Goal: Check status: Check status

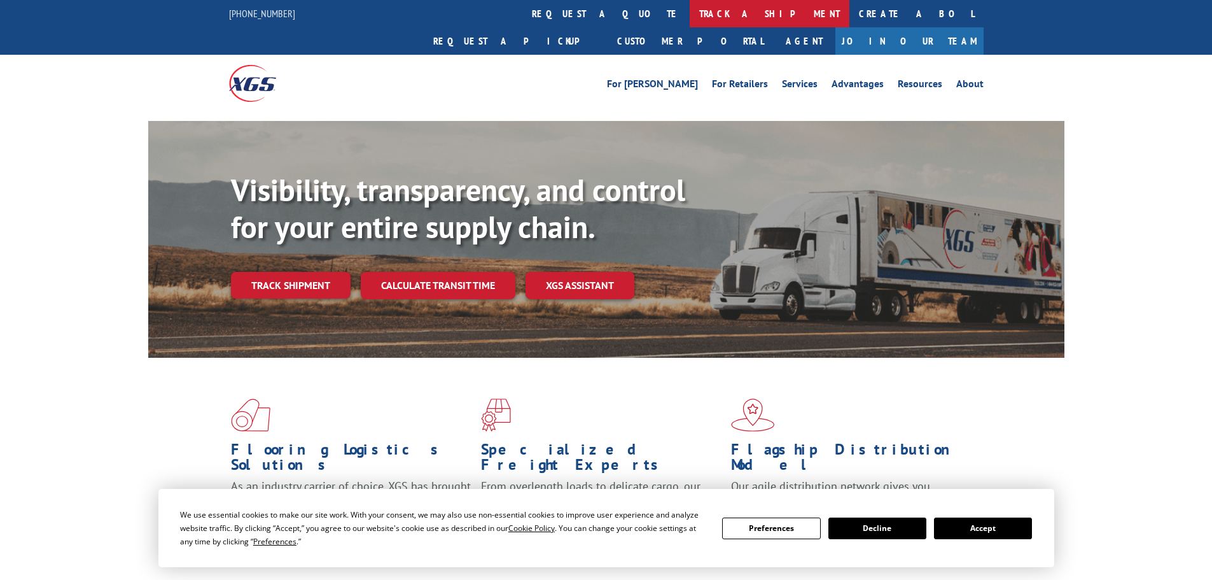
click at [690, 16] on link "track a shipment" at bounding box center [770, 13] width 160 height 27
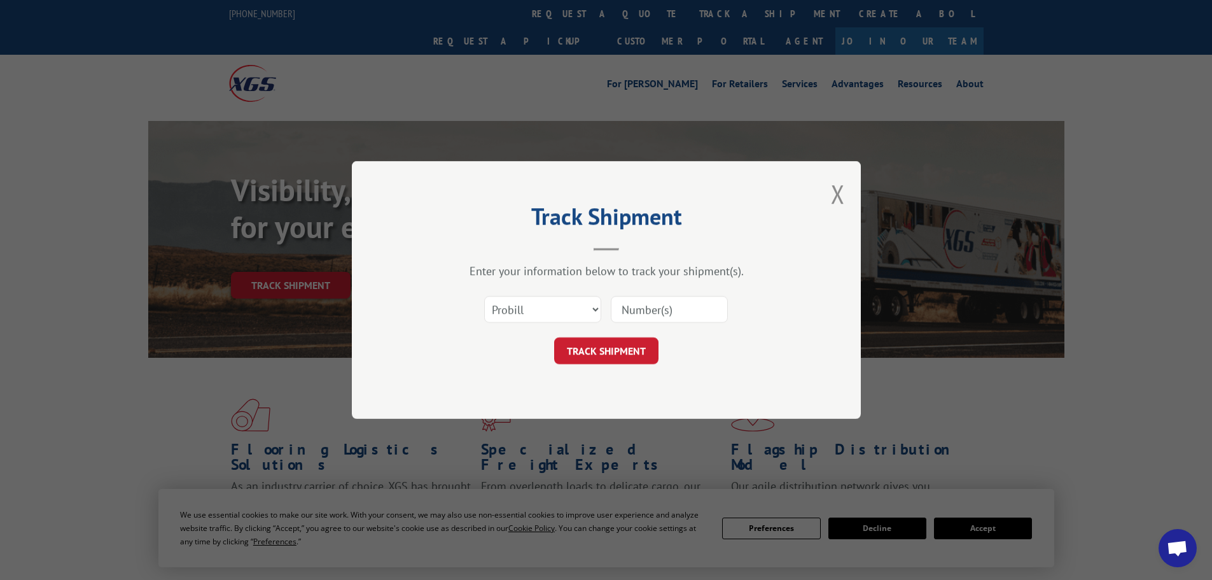
click at [636, 309] on input at bounding box center [669, 309] width 117 height 27
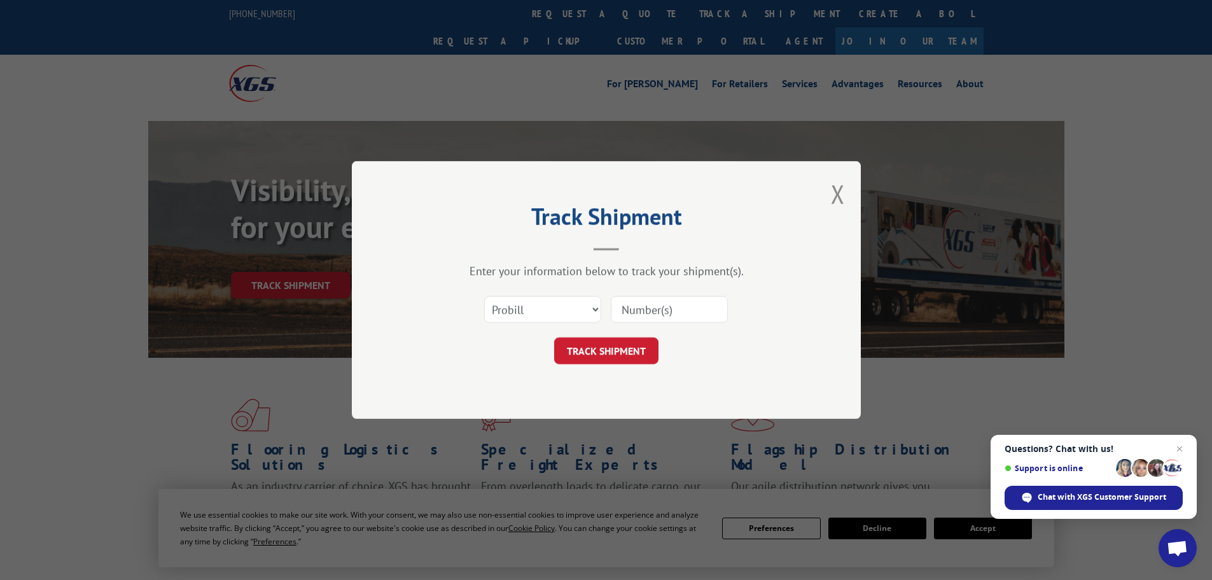
paste input "17232107"
type input "17232107"
click at [611, 349] on button "TRACK SHIPMENT" at bounding box center [606, 350] width 104 height 27
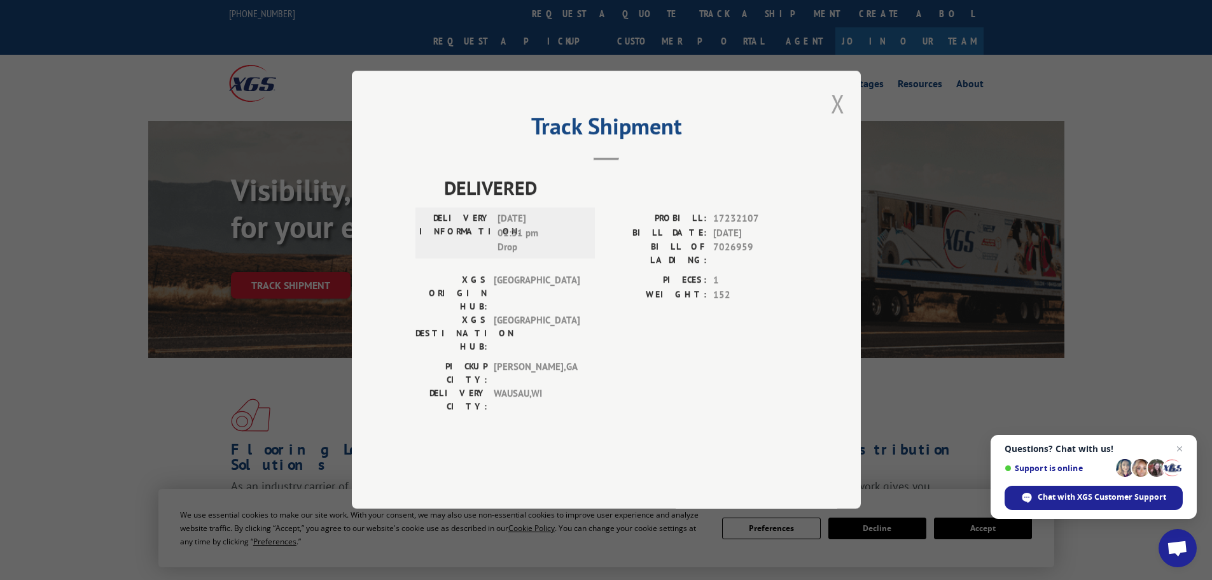
click at [838, 120] on button "Close modal" at bounding box center [838, 104] width 14 height 34
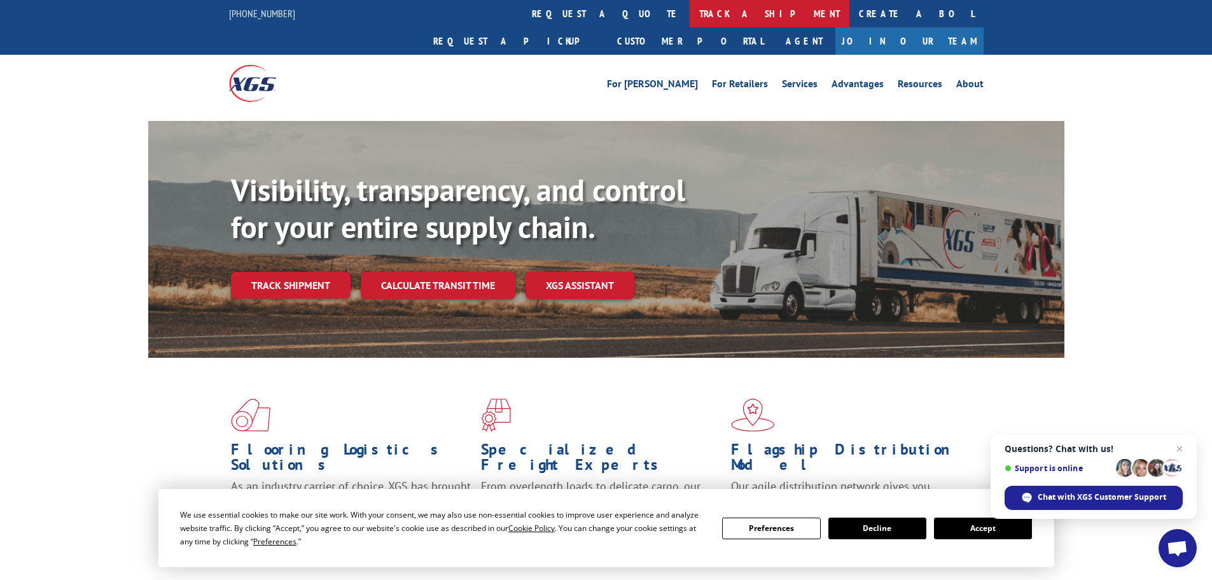
click at [690, 10] on link "track a shipment" at bounding box center [770, 13] width 160 height 27
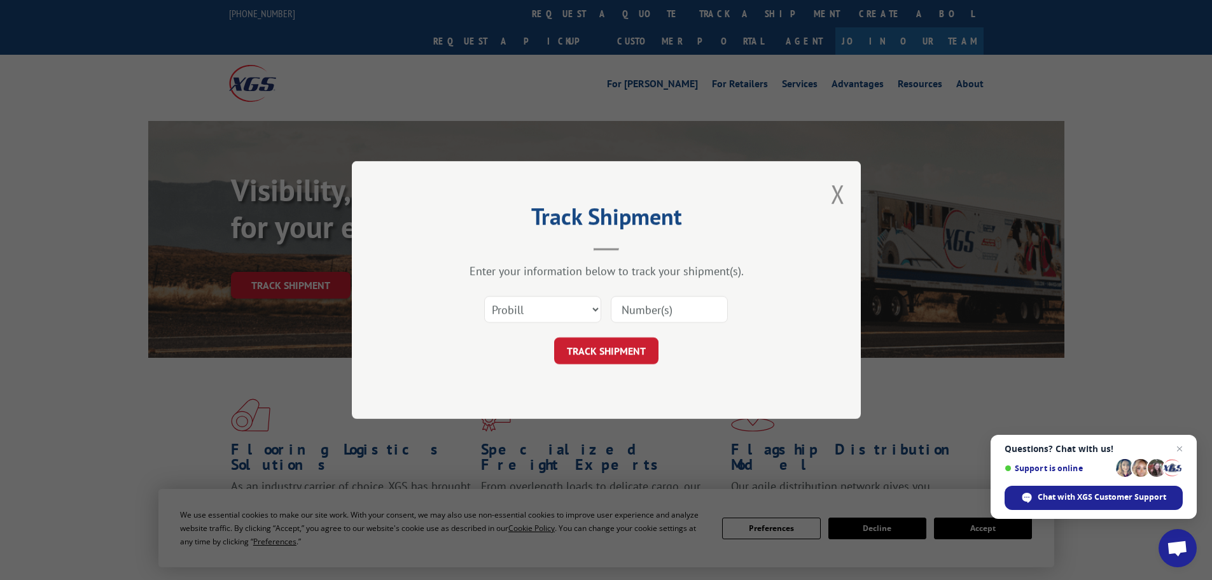
drag, startPoint x: 646, startPoint y: 316, endPoint x: 640, endPoint y: 312, distance: 6.6
click at [643, 314] on input at bounding box center [669, 309] width 117 height 27
paste input "17231961"
type input "17231961"
click at [635, 353] on button "TRACK SHIPMENT" at bounding box center [606, 350] width 104 height 27
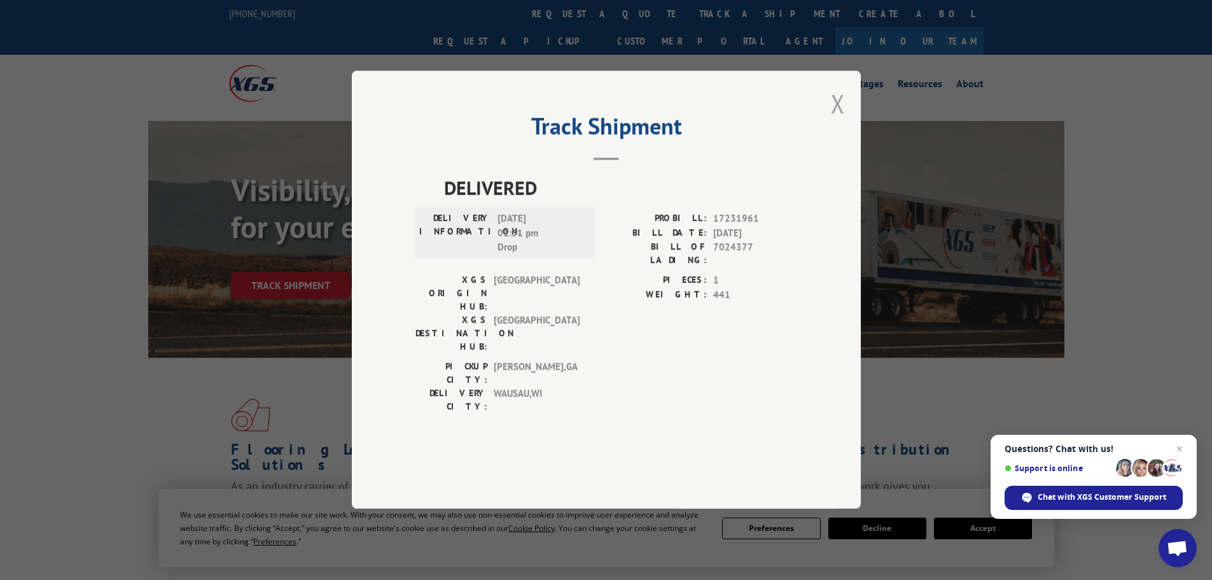
click at [833, 120] on button "Close modal" at bounding box center [838, 104] width 14 height 34
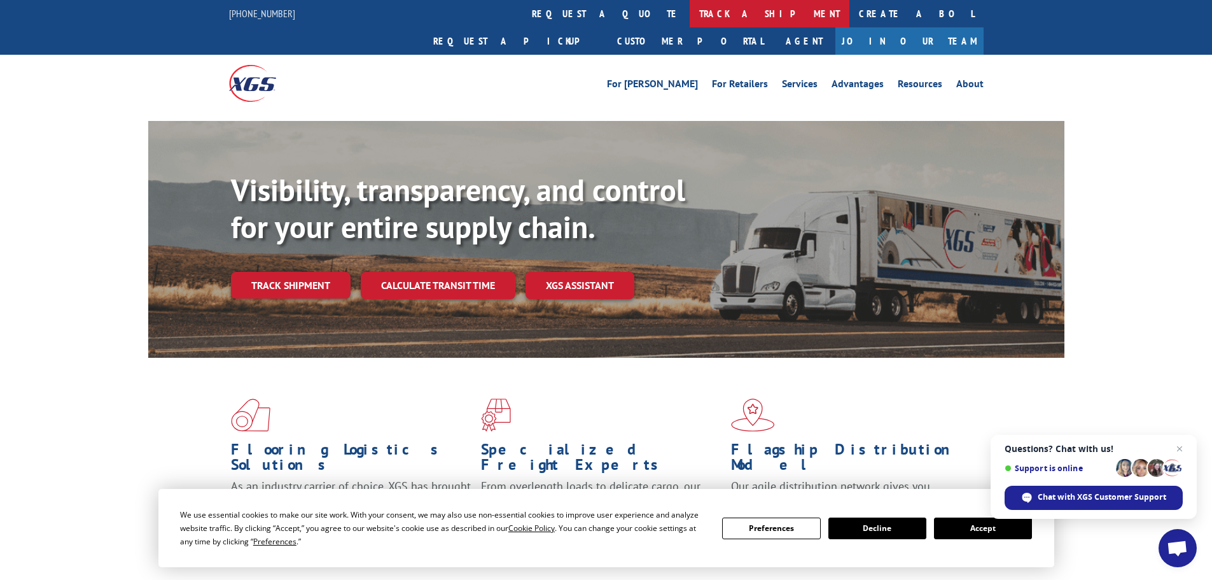
click at [690, 12] on link "track a shipment" at bounding box center [770, 13] width 160 height 27
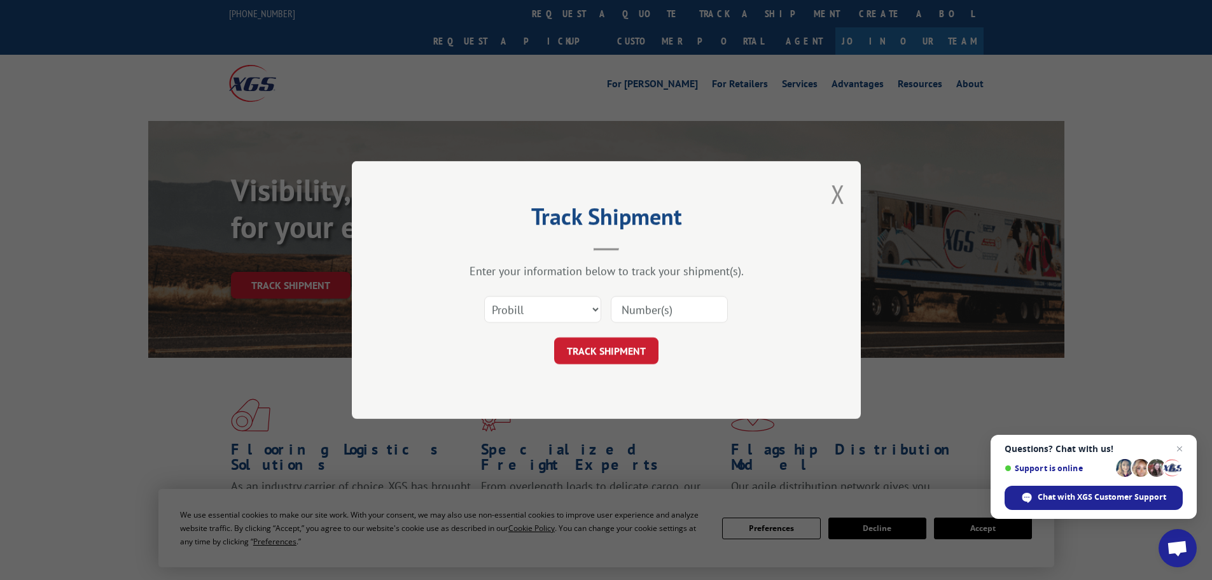
click at [664, 303] on input at bounding box center [669, 309] width 117 height 27
paste input "17476083"
type input "17476083"
click at [622, 340] on button "TRACK SHIPMENT" at bounding box center [606, 350] width 104 height 27
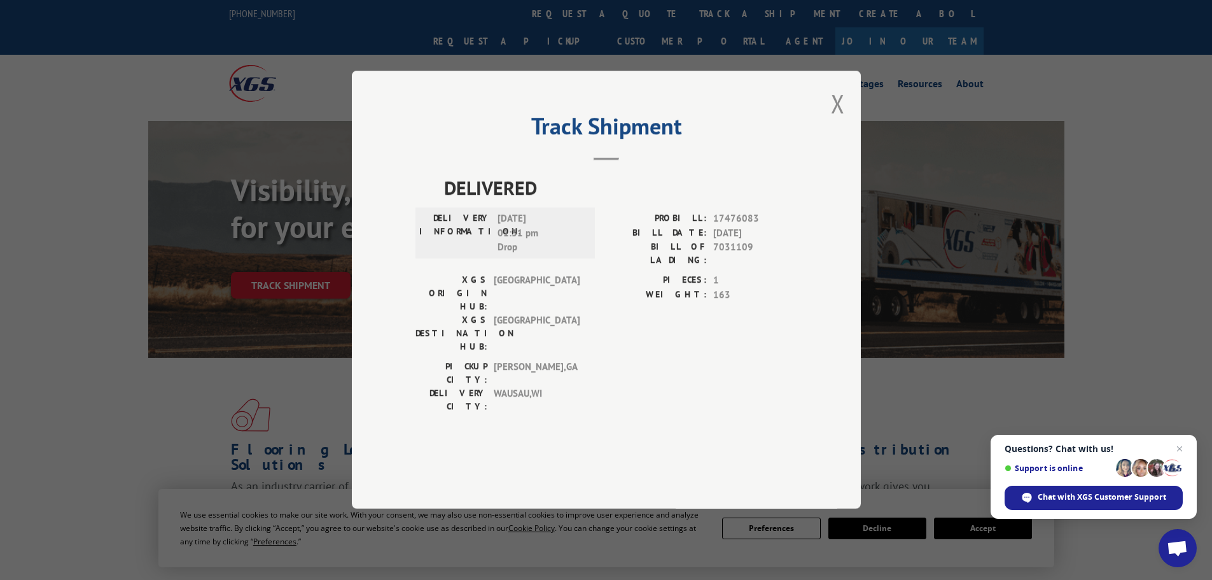
click at [841, 120] on button "Close modal" at bounding box center [838, 104] width 14 height 34
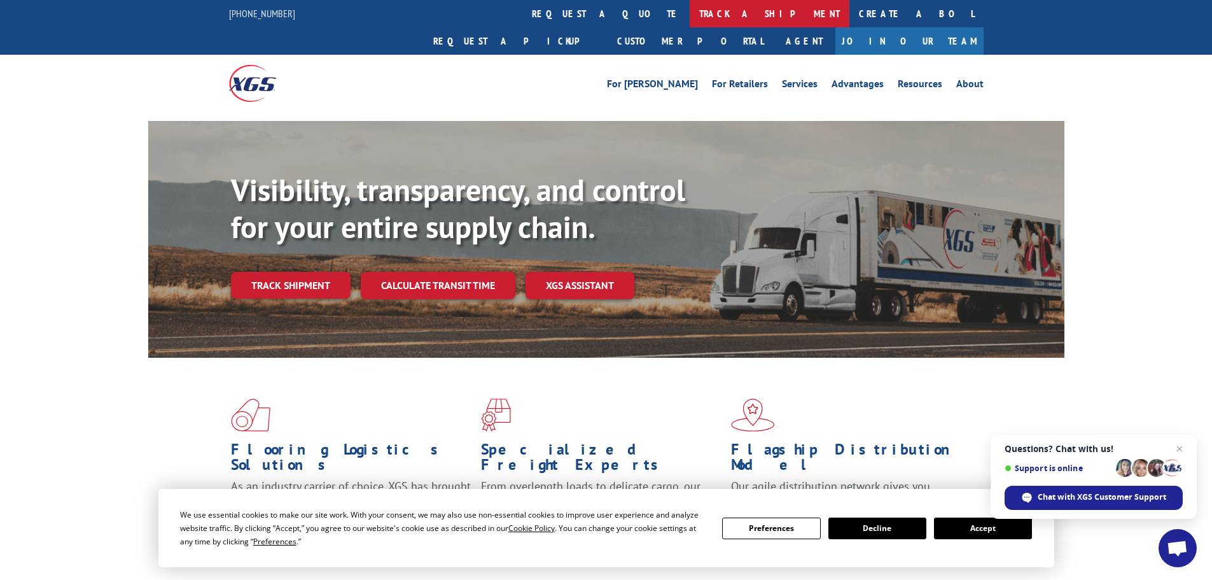
click at [690, 13] on link "track a shipment" at bounding box center [770, 13] width 160 height 27
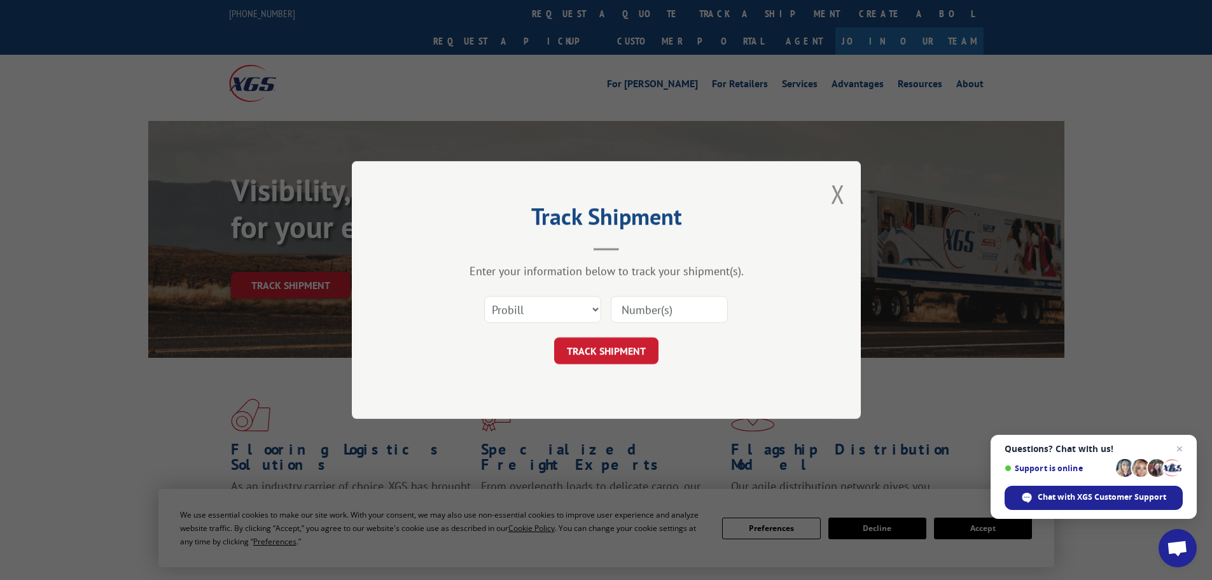
click at [643, 309] on input at bounding box center [669, 309] width 117 height 27
paste input "17475853"
type input "17475853"
click at [595, 353] on button "TRACK SHIPMENT" at bounding box center [606, 350] width 104 height 27
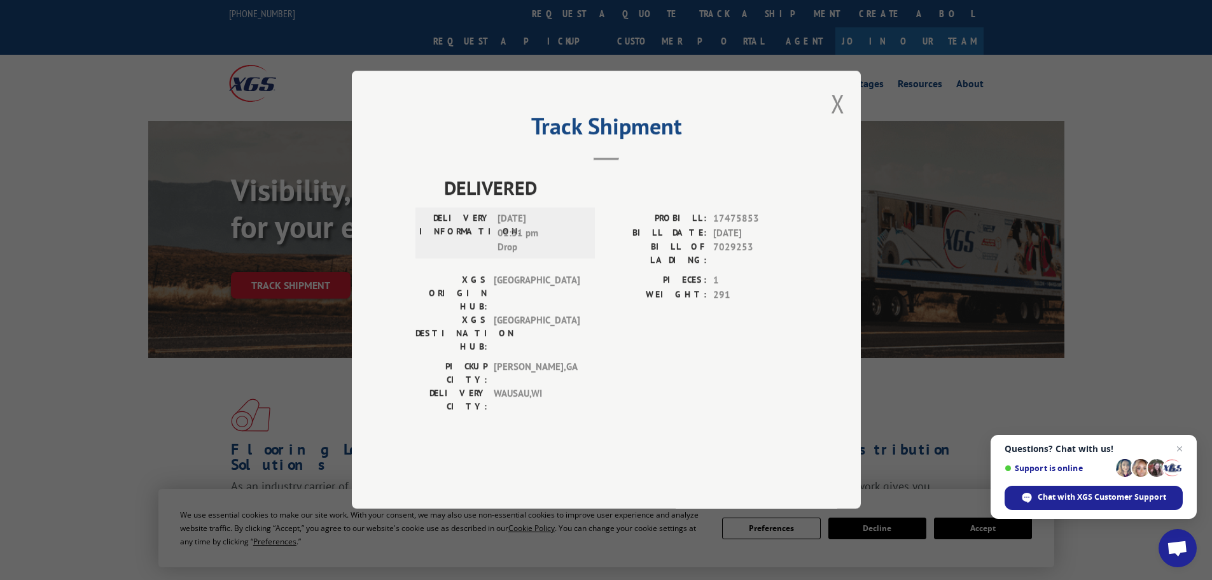
click at [830, 145] on div "Track Shipment DELIVERED DELIVERY INFORMATION: [DATE] 01:31 pm Drop PROBILL: 17…" at bounding box center [606, 290] width 509 height 438
click at [836, 120] on button "Close modal" at bounding box center [838, 104] width 14 height 34
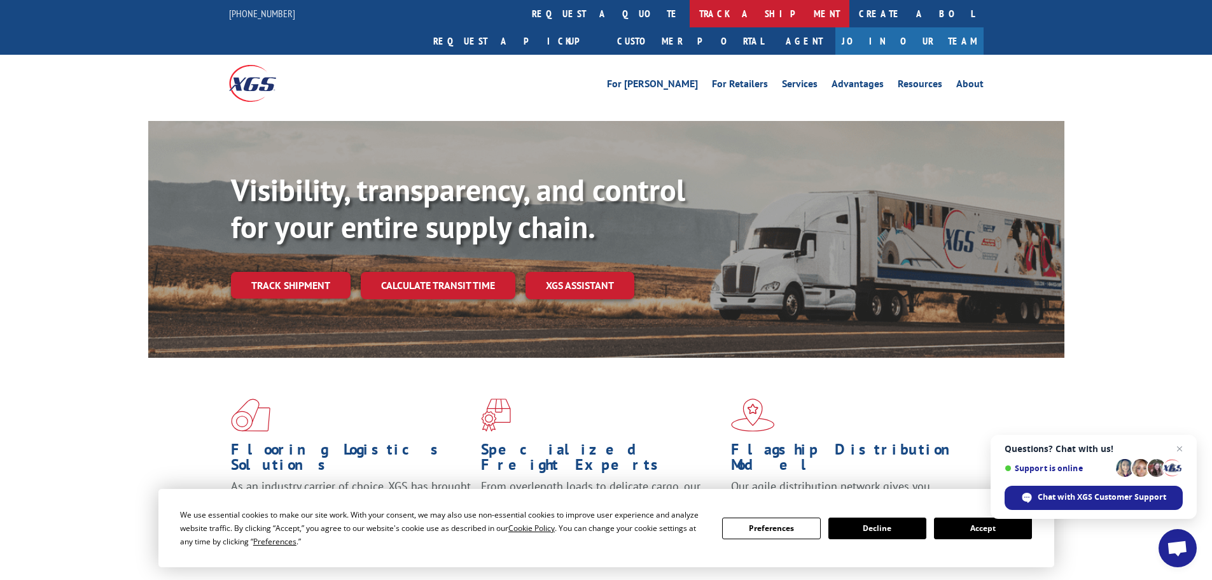
click at [690, 22] on link "track a shipment" at bounding box center [770, 13] width 160 height 27
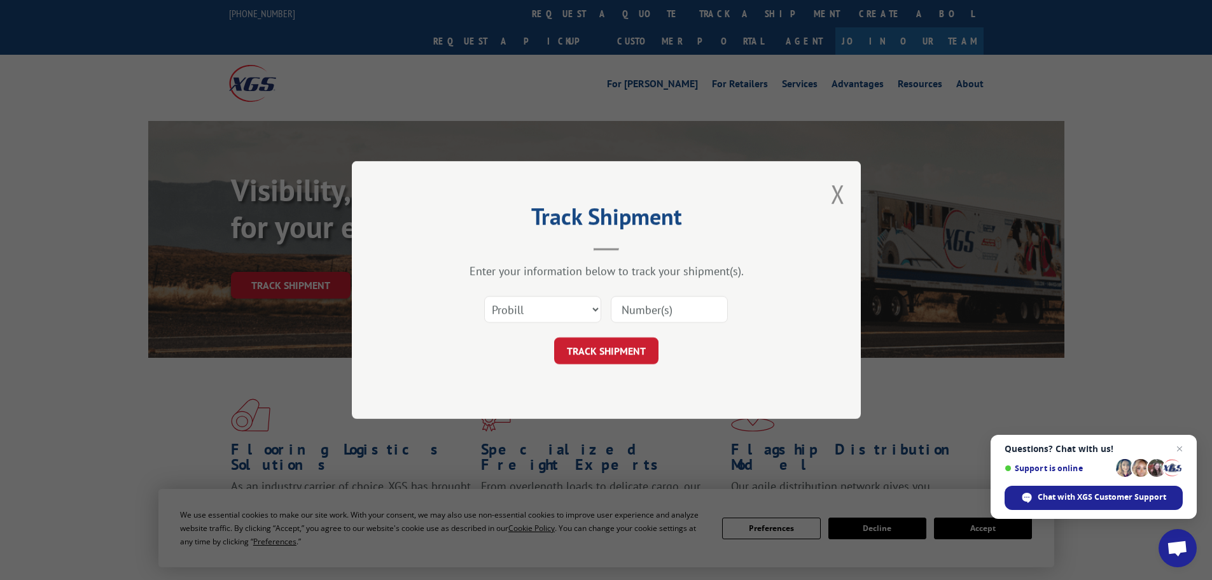
click at [634, 308] on input at bounding box center [669, 309] width 117 height 27
paste input "17232405"
type input "17232405"
click at [625, 349] on button "TRACK SHIPMENT" at bounding box center [606, 350] width 104 height 27
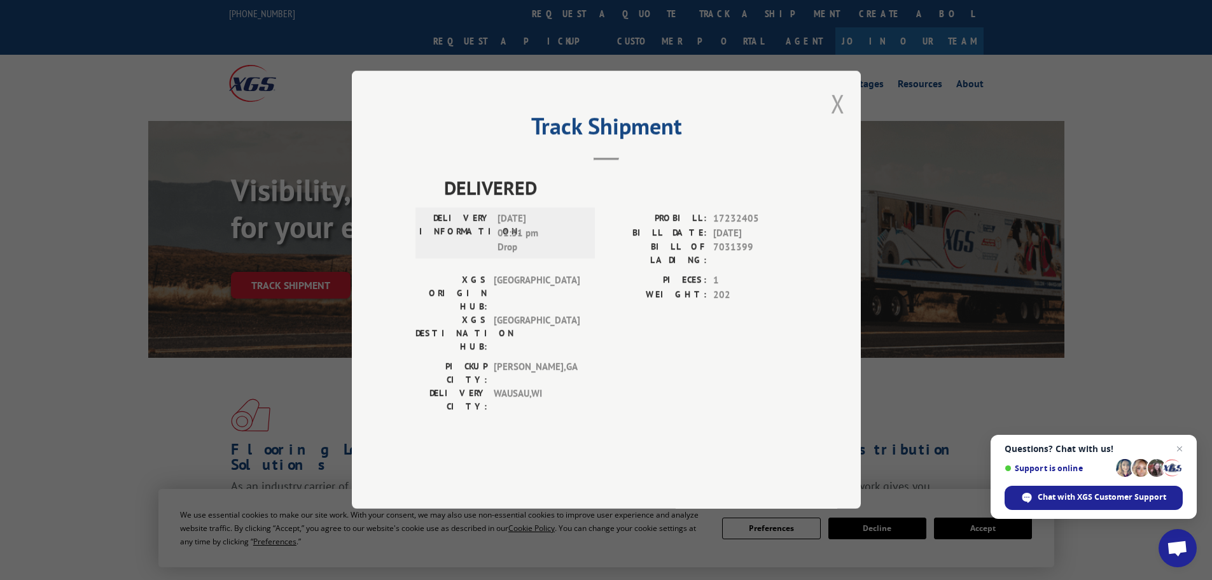
click at [838, 120] on button "Close modal" at bounding box center [838, 104] width 14 height 34
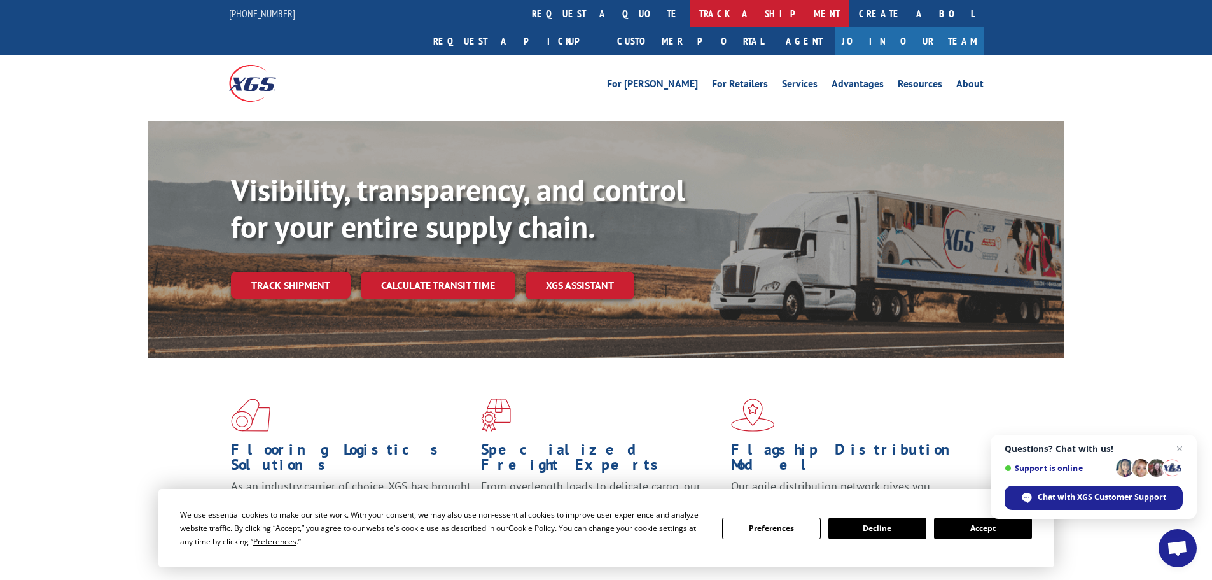
click at [690, 5] on link "track a shipment" at bounding box center [770, 13] width 160 height 27
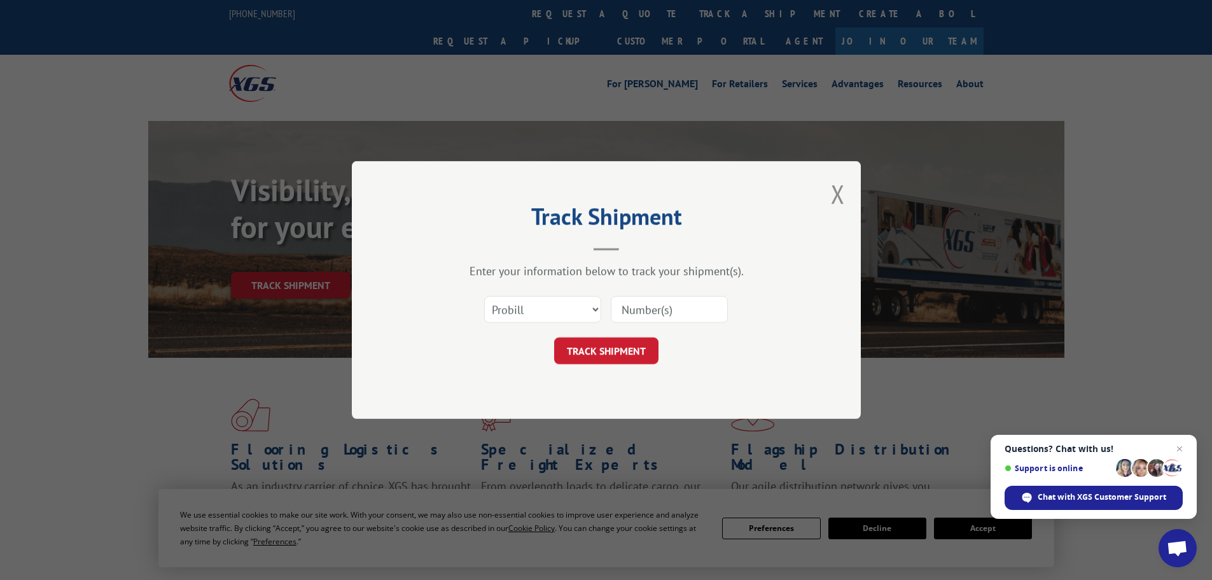
click at [643, 314] on input at bounding box center [669, 309] width 117 height 27
paste input "17519149"
type input "17519149"
click at [620, 346] on button "TRACK SHIPMENT" at bounding box center [606, 350] width 104 height 27
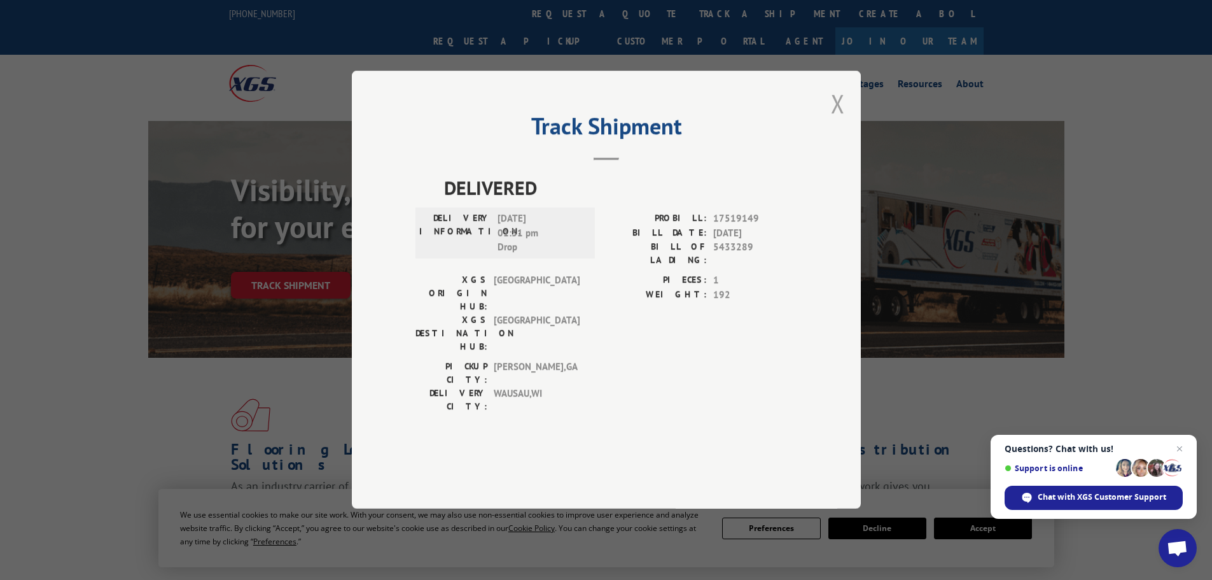
click at [843, 120] on button "Close modal" at bounding box center [838, 104] width 14 height 34
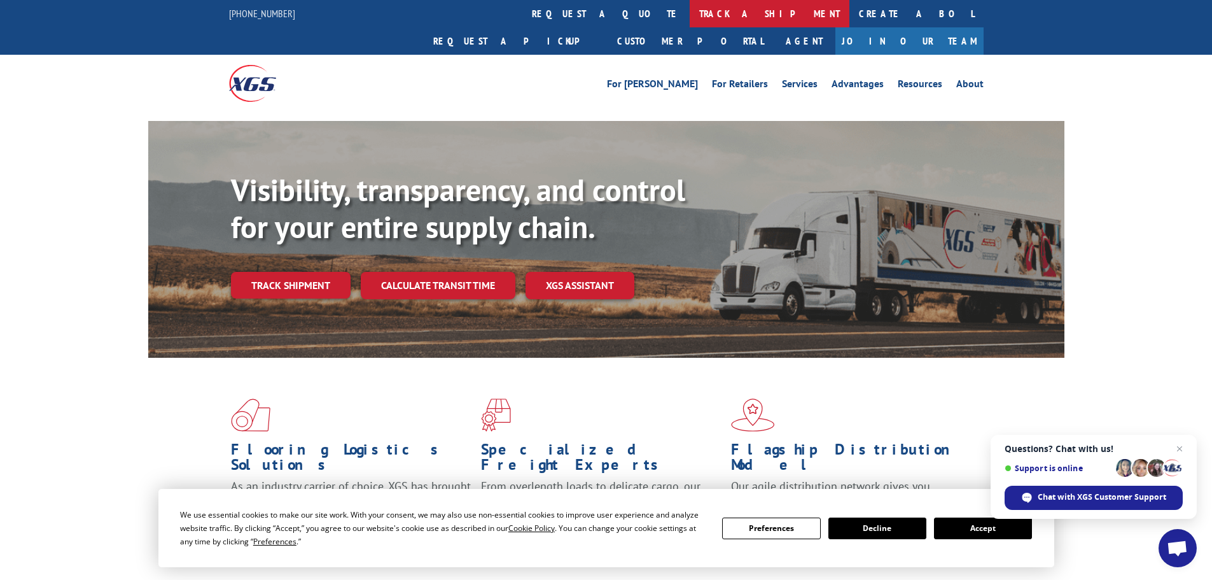
click at [690, 17] on link "track a shipment" at bounding box center [770, 13] width 160 height 27
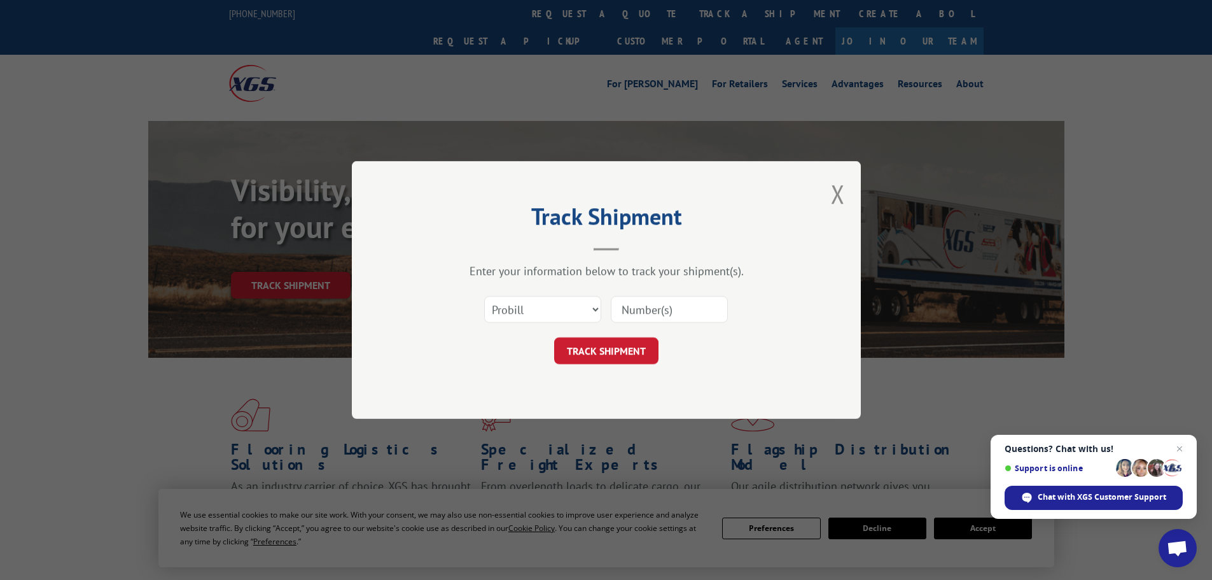
click at [646, 309] on input at bounding box center [669, 309] width 117 height 27
paste input "17476684"
type input "17476684"
click at [615, 352] on button "TRACK SHIPMENT" at bounding box center [606, 350] width 104 height 27
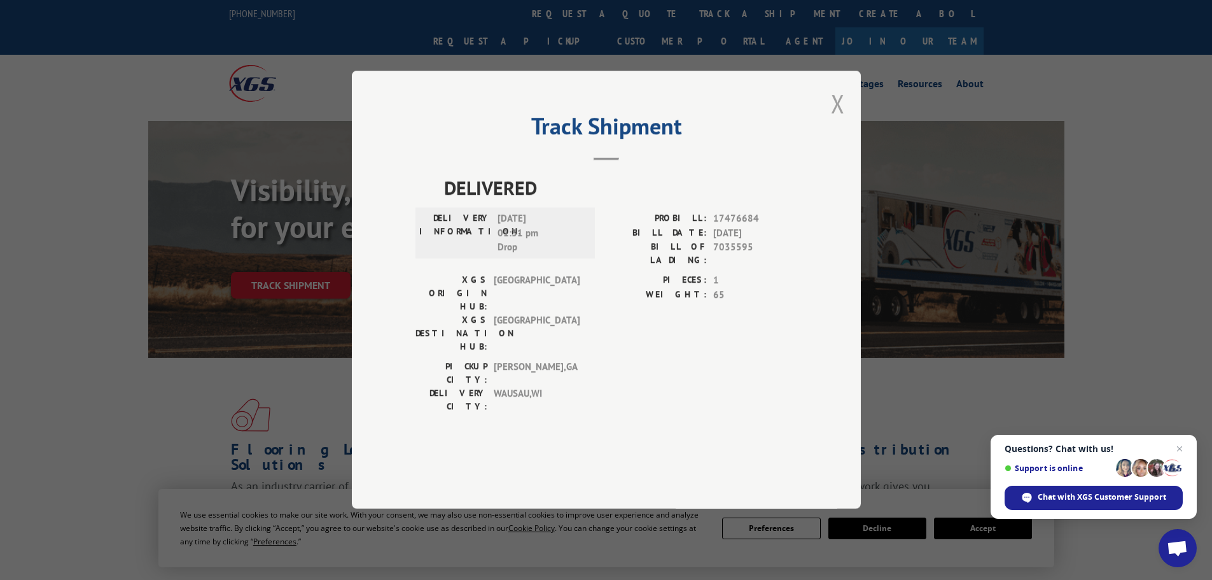
click at [837, 120] on button "Close modal" at bounding box center [838, 104] width 14 height 34
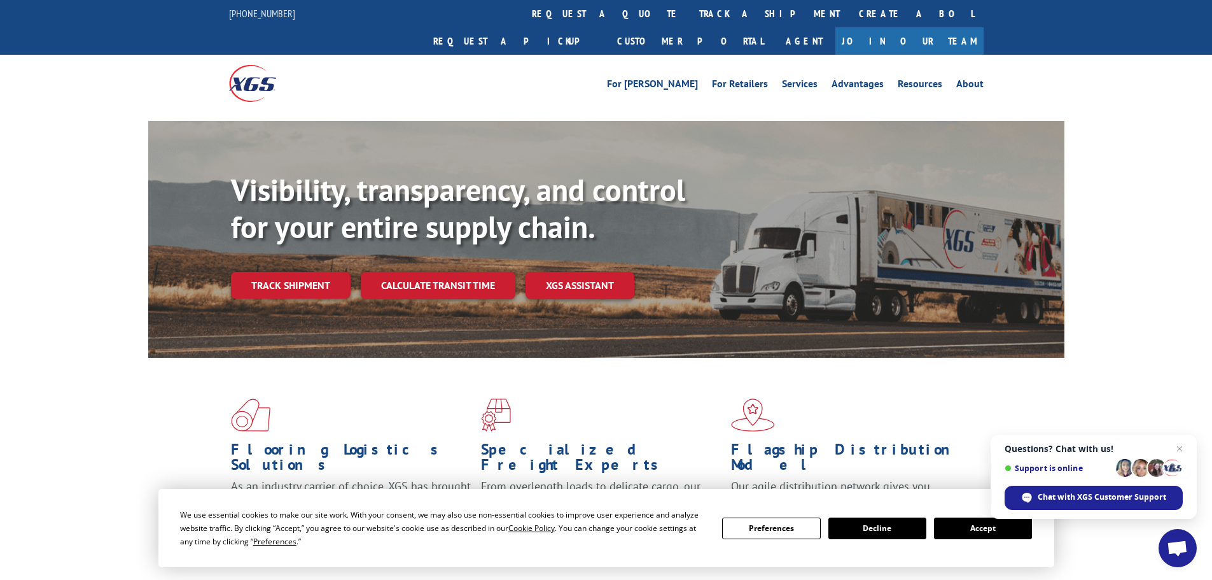
click at [690, 7] on link "track a shipment" at bounding box center [770, 13] width 160 height 27
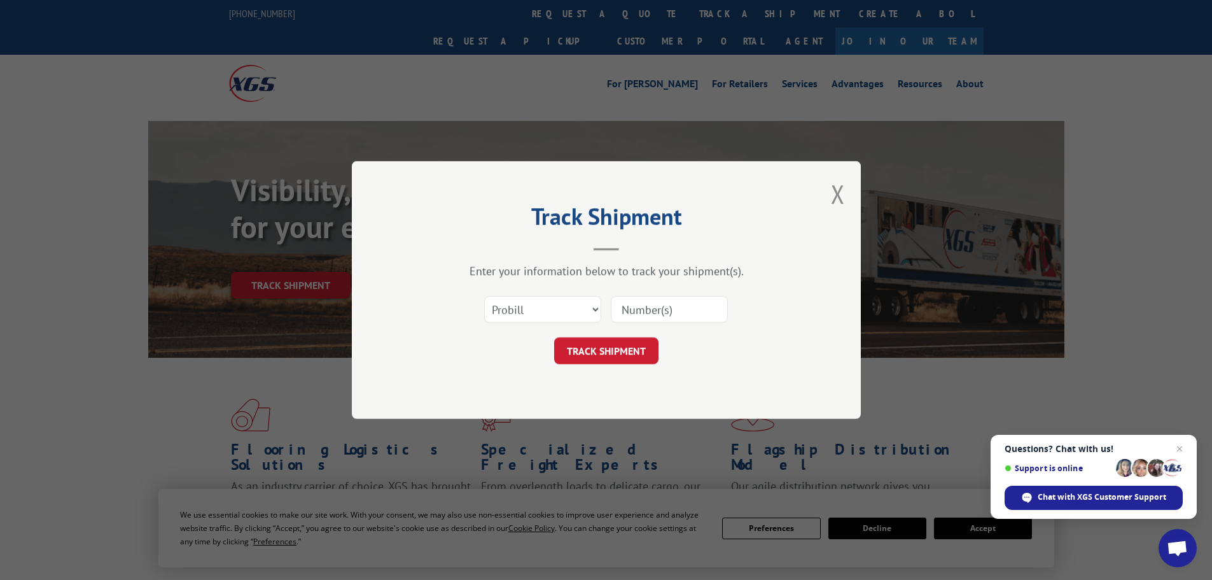
click at [663, 310] on input at bounding box center [669, 309] width 117 height 27
paste input "17232474"
type input "17232474"
click at [646, 349] on button "TRACK SHIPMENT" at bounding box center [606, 350] width 104 height 27
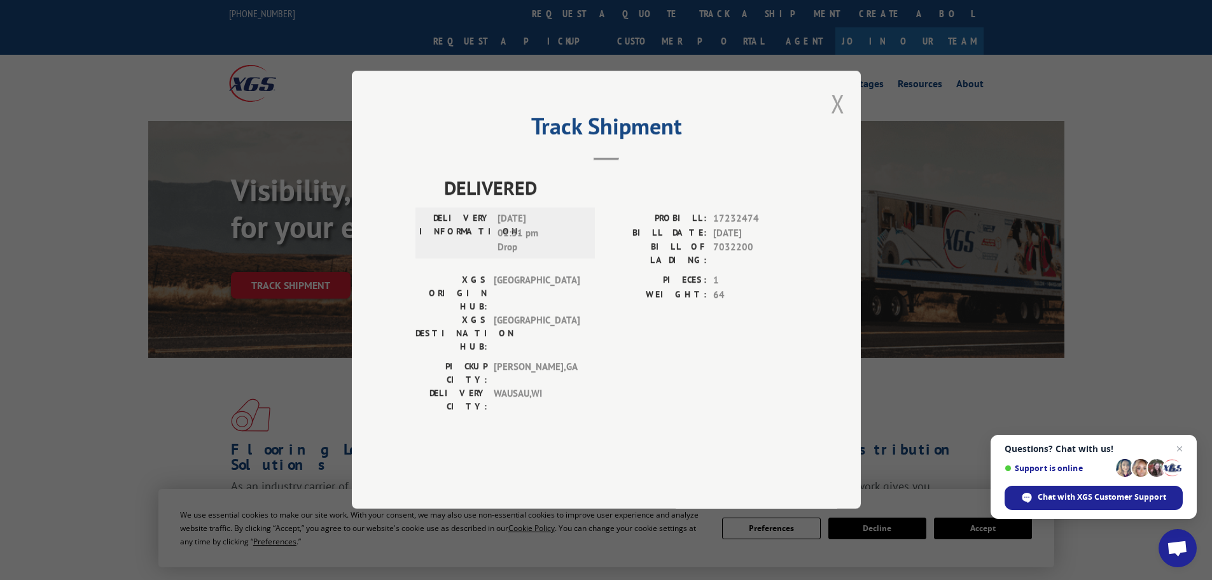
click at [844, 120] on button "Close modal" at bounding box center [838, 104] width 14 height 34
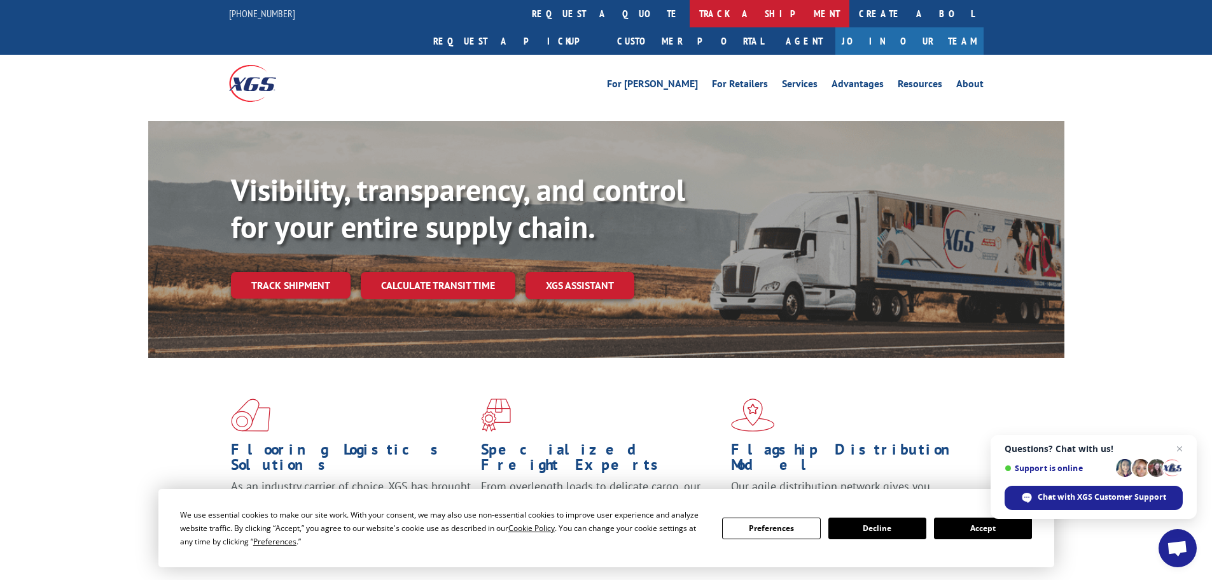
click at [690, 14] on link "track a shipment" at bounding box center [770, 13] width 160 height 27
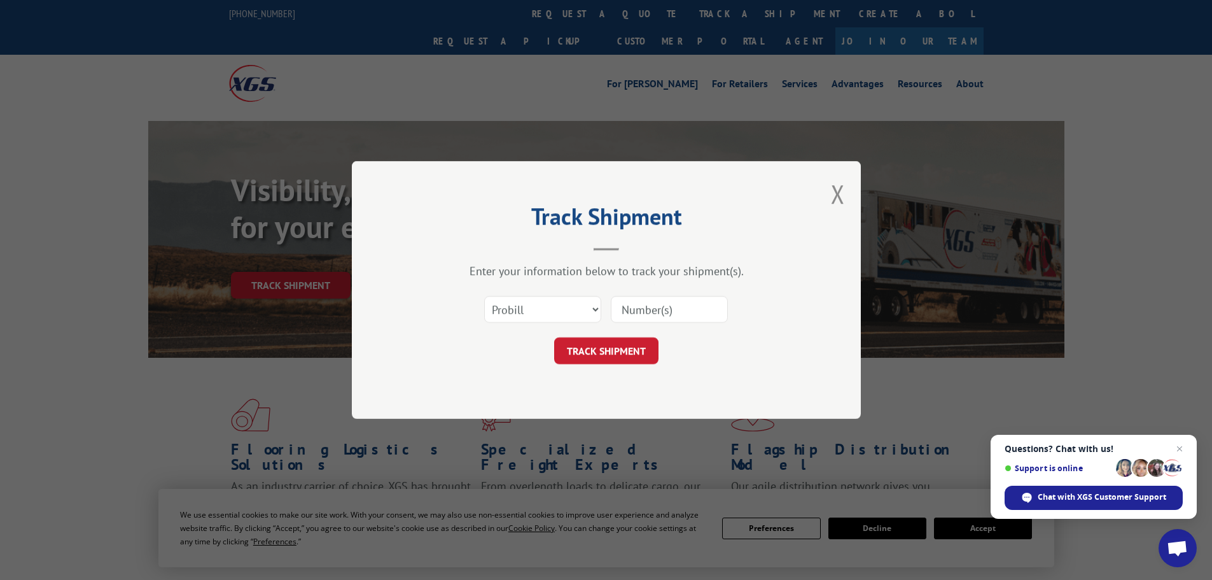
click at [643, 315] on input at bounding box center [669, 309] width 117 height 27
paste input "16398146"
type input "16398146"
click at [627, 350] on button "TRACK SHIPMENT" at bounding box center [606, 350] width 104 height 27
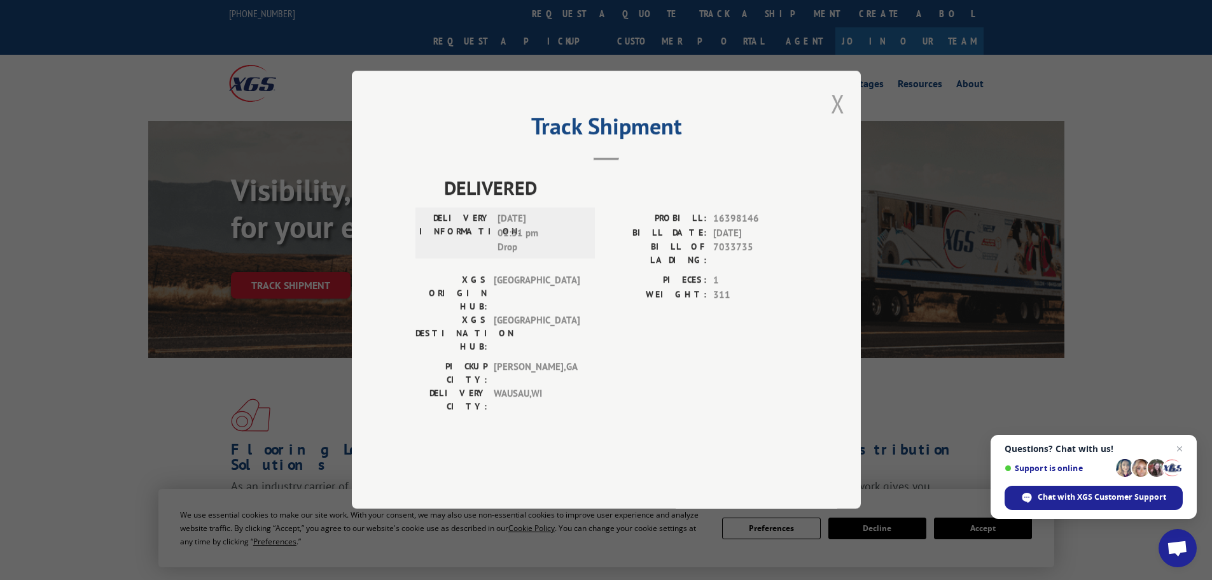
click at [841, 120] on button "Close modal" at bounding box center [838, 104] width 14 height 34
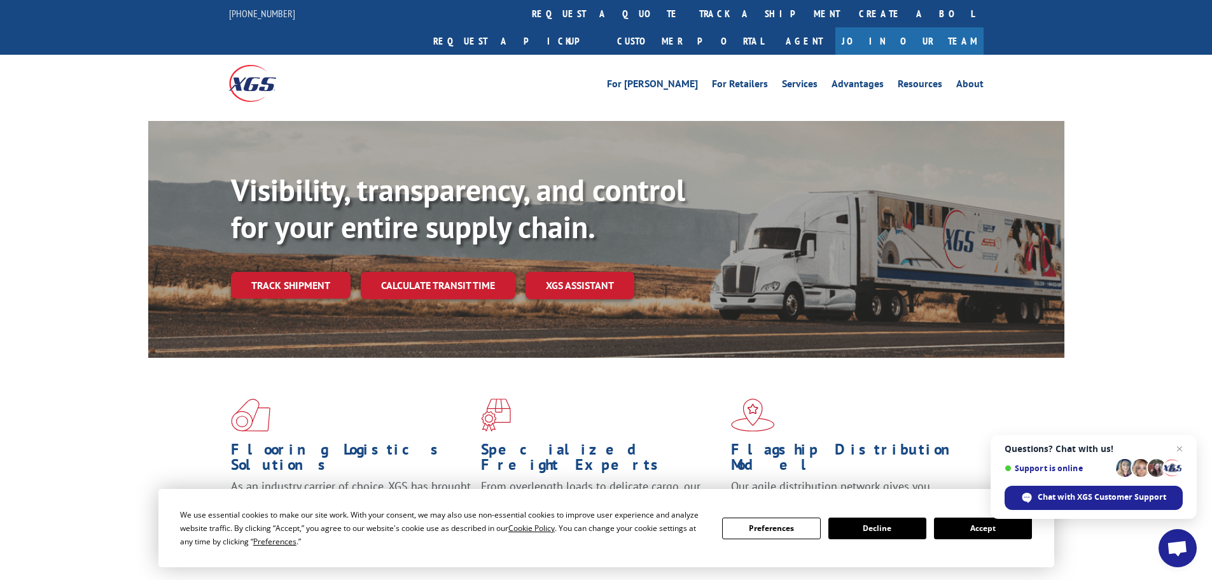
click at [690, 17] on link "track a shipment" at bounding box center [770, 13] width 160 height 27
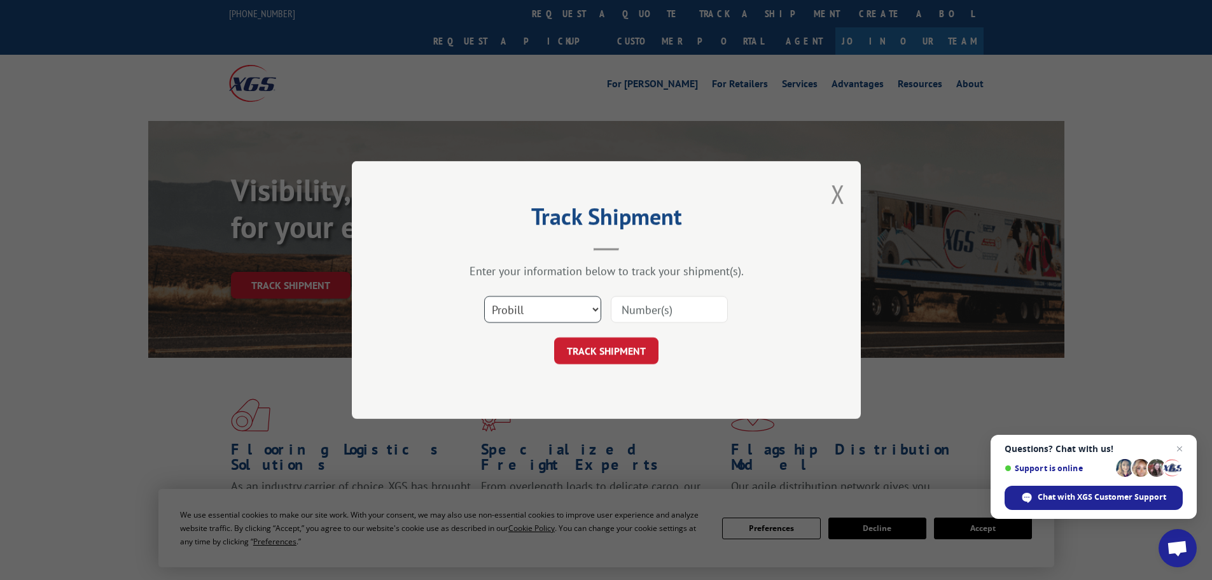
click at [536, 302] on select "Select category... Probill BOL PO" at bounding box center [542, 309] width 117 height 27
select select "bol"
click at [484, 296] on select "Select category... Probill BOL PO" at bounding box center [542, 309] width 117 height 27
click at [641, 307] on input at bounding box center [669, 309] width 117 height 27
paste input "5451870"
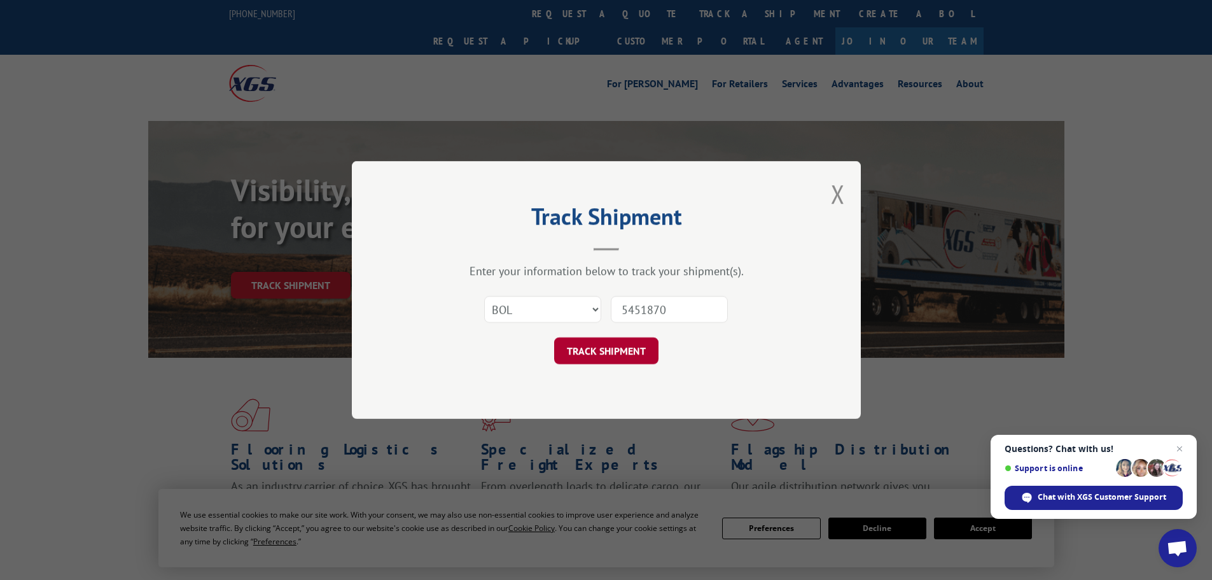
type input "5451870"
click at [615, 359] on button "TRACK SHIPMENT" at bounding box center [606, 350] width 104 height 27
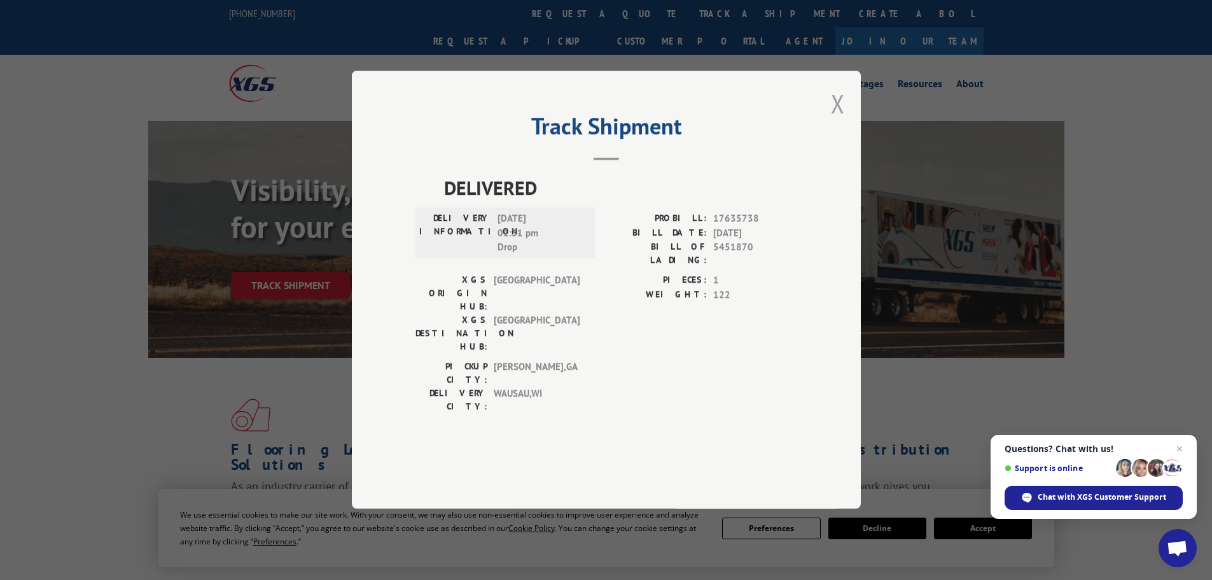
click at [841, 120] on button "Close modal" at bounding box center [838, 104] width 14 height 34
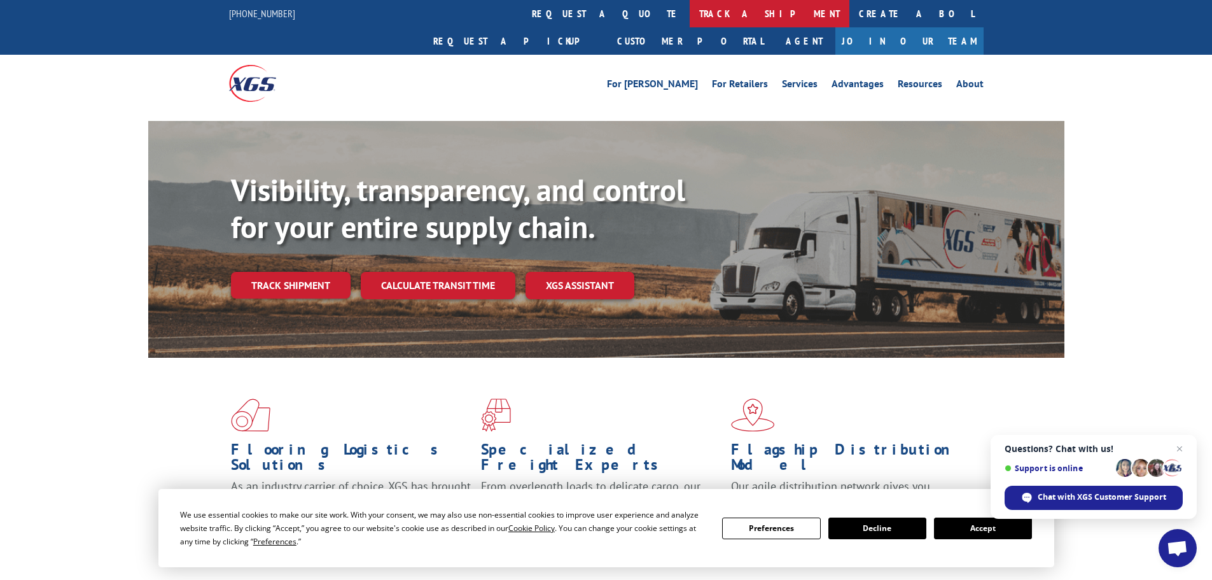
click at [690, 8] on link "track a shipment" at bounding box center [770, 13] width 160 height 27
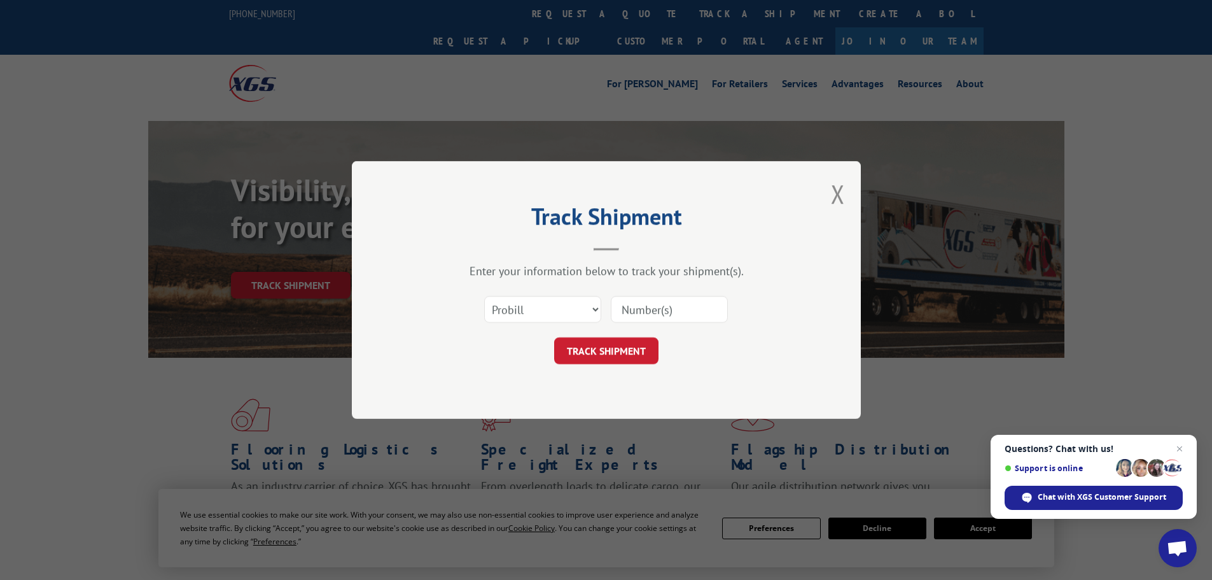
click at [632, 316] on input at bounding box center [669, 309] width 117 height 27
paste input "17522902"
type input "17522902"
click at [625, 353] on button "TRACK SHIPMENT" at bounding box center [606, 350] width 104 height 27
